Goal: Check status: Check status

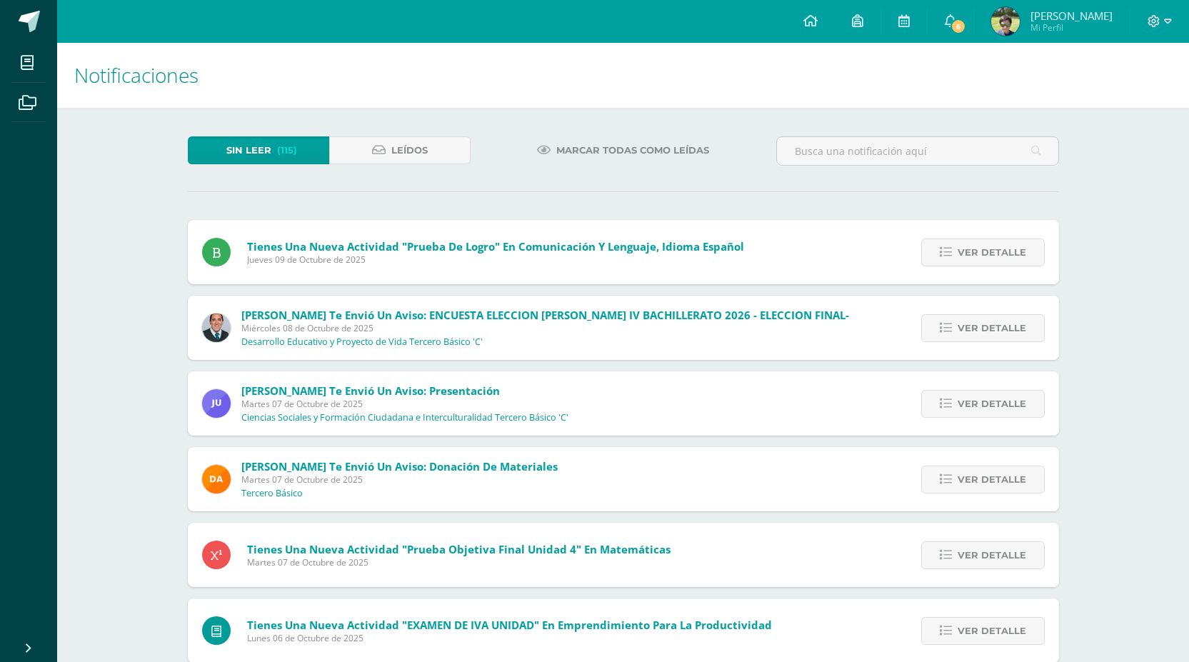
click at [1020, 21] on img at bounding box center [1005, 21] width 29 height 29
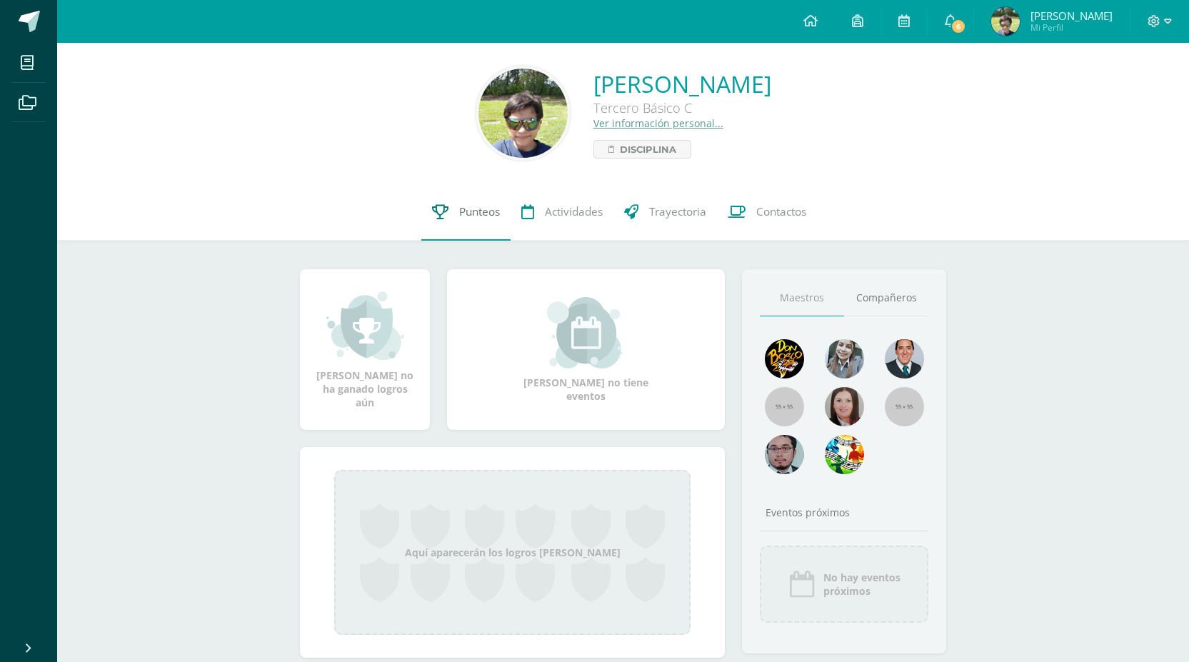
click at [476, 213] on span "Punteos" at bounding box center [479, 211] width 41 height 15
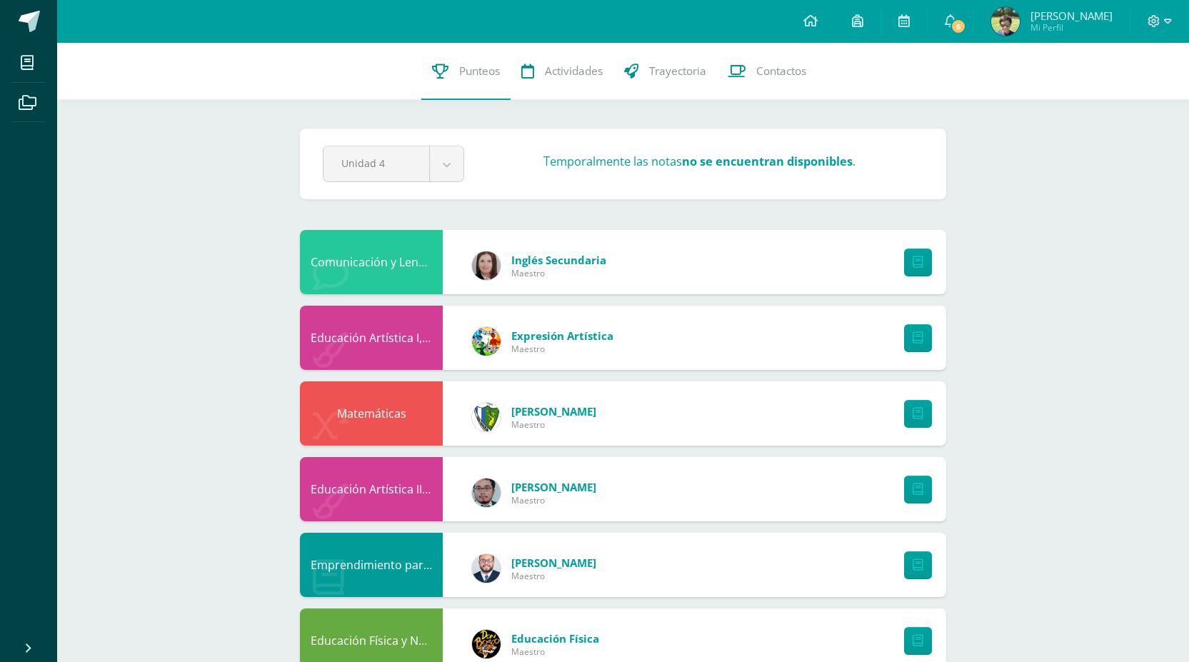
click at [741, 274] on div "Comunicación y Lenguaje, Idioma Extranjero Inglés Inglés Secundaria Maestro" at bounding box center [623, 262] width 646 height 64
